Goal: Navigation & Orientation: Find specific page/section

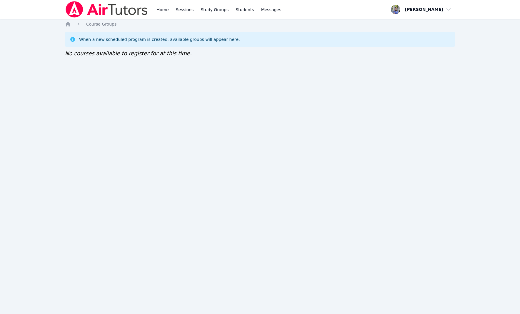
click at [244, 8] on link "Students" at bounding box center [245, 9] width 21 height 19
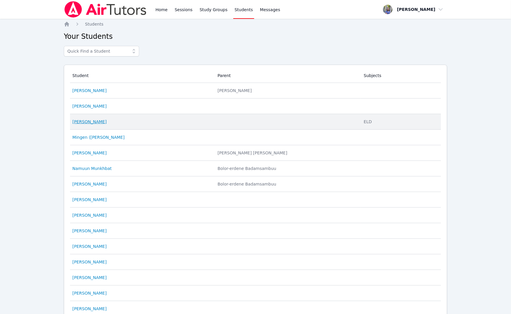
click at [98, 125] on link "Yeva Bystrytska" at bounding box center [89, 122] width 34 height 6
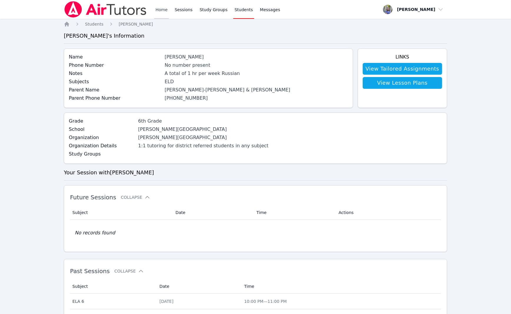
click at [160, 16] on link "Home" at bounding box center [161, 9] width 14 height 19
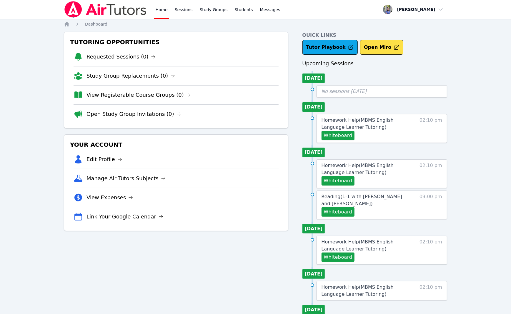
click at [150, 98] on link "View Registerable Course Groups (0)" at bounding box center [139, 95] width 104 height 8
click at [319, 46] on link "Tutor Playbook" at bounding box center [331, 47] width 56 height 15
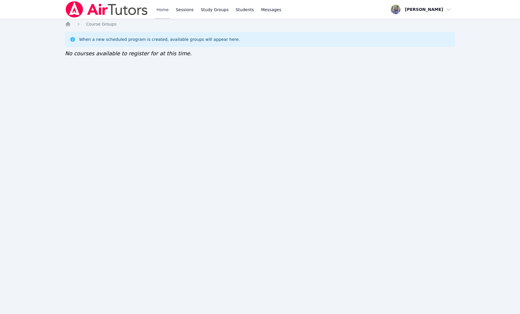
click at [167, 14] on link "Home" at bounding box center [162, 9] width 14 height 19
